Goal: Navigation & Orientation: Find specific page/section

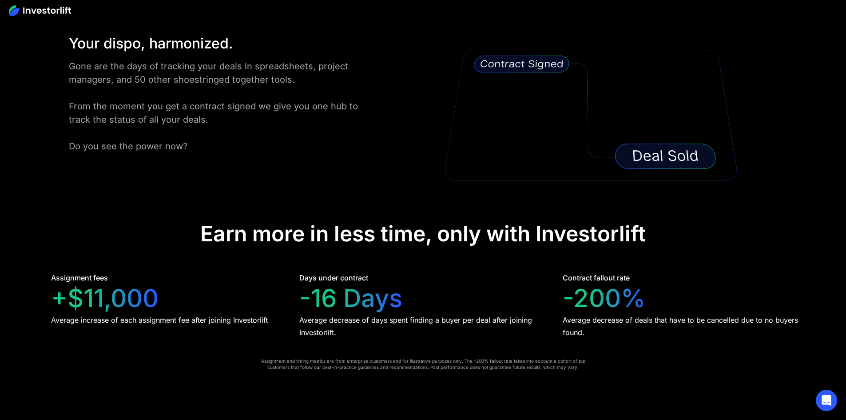
scroll to position [1687, 0]
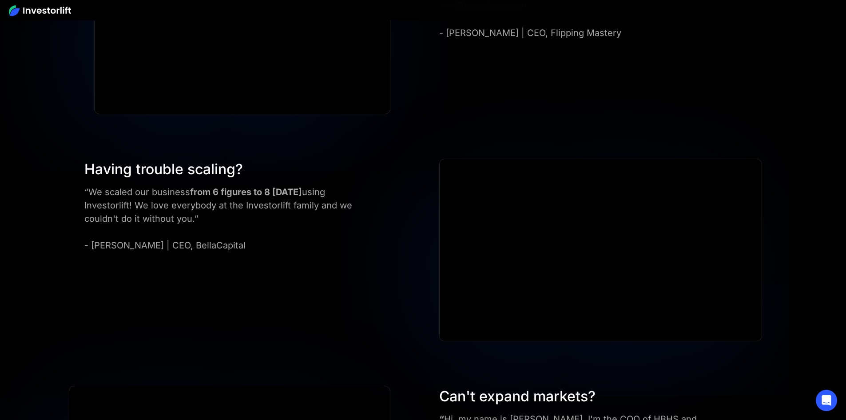
scroll to position [1624, 0]
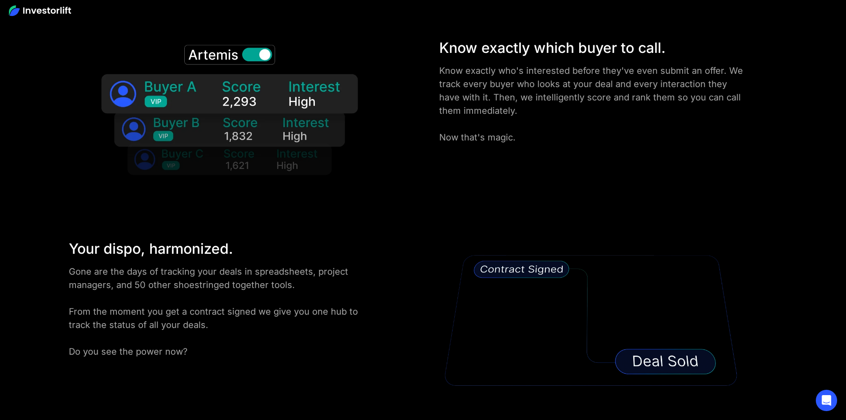
drag, startPoint x: 513, startPoint y: 292, endPoint x: 515, endPoint y: 135, distance: 156.7
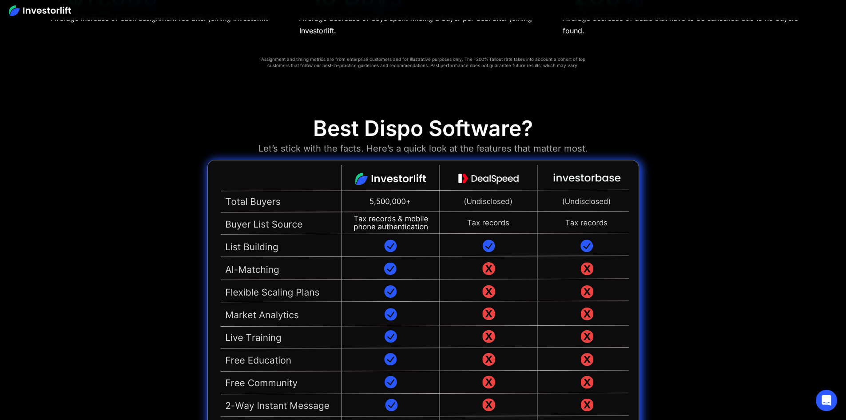
scroll to position [2042, 0]
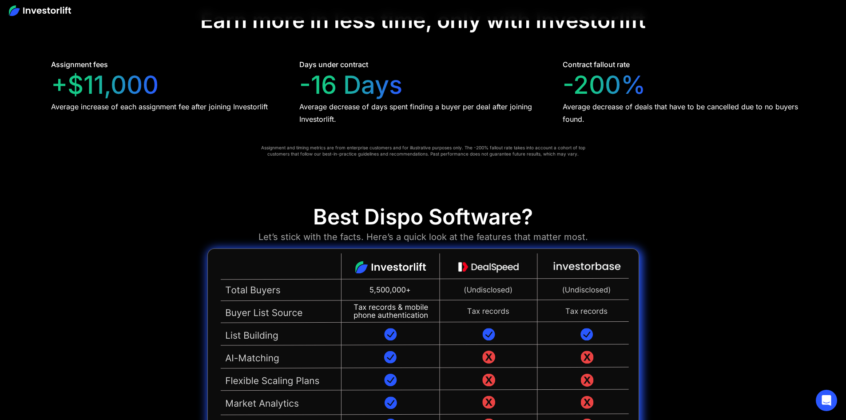
click at [392, 248] on img at bounding box center [422, 412] width 431 height 329
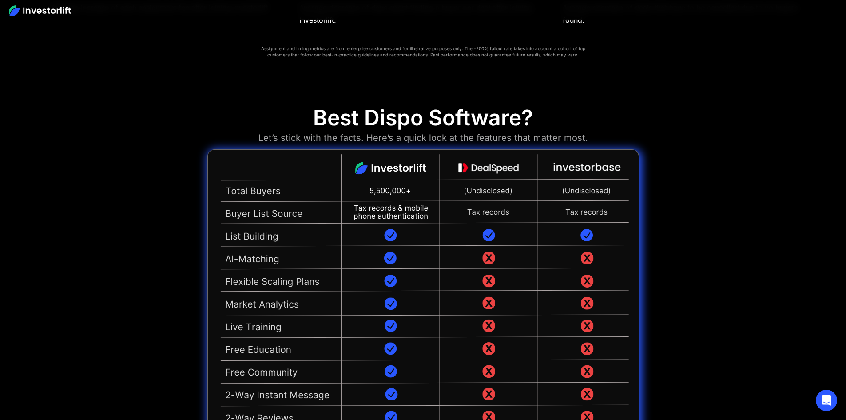
scroll to position [2131, 0]
